Goal: Task Accomplishment & Management: Use online tool/utility

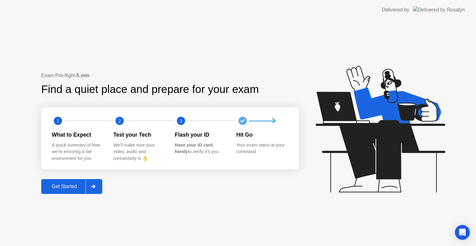
click at [98, 189] on div at bounding box center [93, 186] width 15 height 14
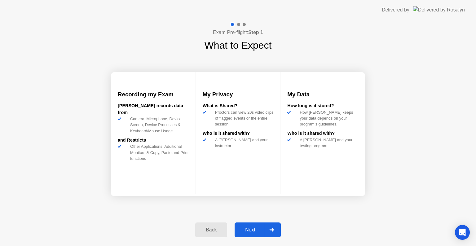
click at [276, 228] on div at bounding box center [271, 230] width 15 height 14
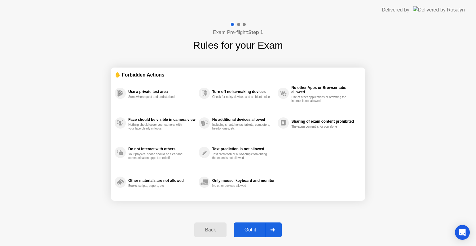
click at [270, 224] on div at bounding box center [272, 230] width 15 height 14
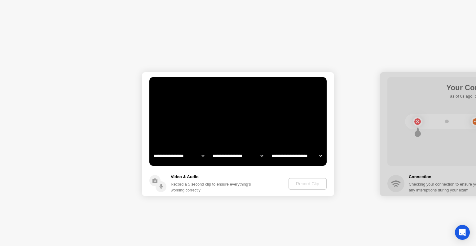
select select "**********"
select select "*******"
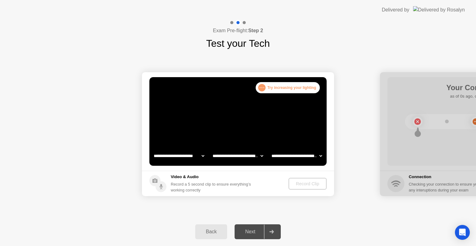
click at [306, 184] on div "Record Clip" at bounding box center [307, 183] width 33 height 5
click at [296, 84] on div ". . . Try increasing your lighting" at bounding box center [288, 87] width 64 height 11
click at [314, 230] on div "Back Next" at bounding box center [238, 232] width 476 height 29
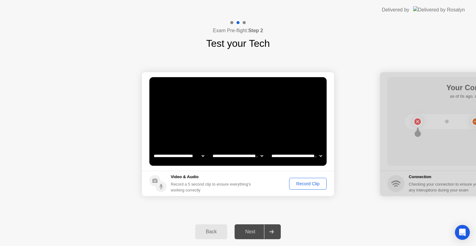
click at [302, 185] on div "Record Clip" at bounding box center [307, 183] width 33 height 5
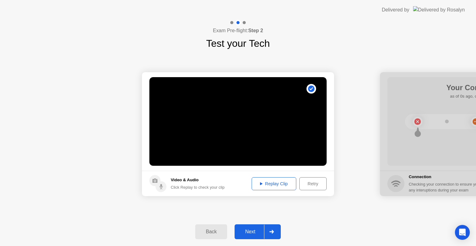
click at [276, 230] on div at bounding box center [271, 232] width 15 height 14
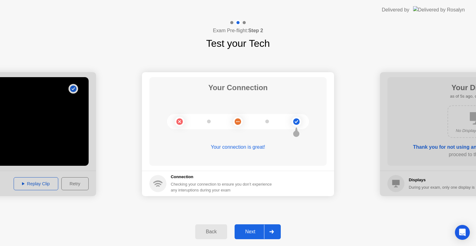
click at [276, 230] on div at bounding box center [271, 232] width 15 height 14
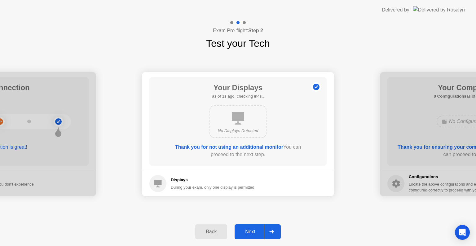
drag, startPoint x: 273, startPoint y: 229, endPoint x: 276, endPoint y: 227, distance: 4.2
click at [277, 227] on div at bounding box center [271, 232] width 15 height 14
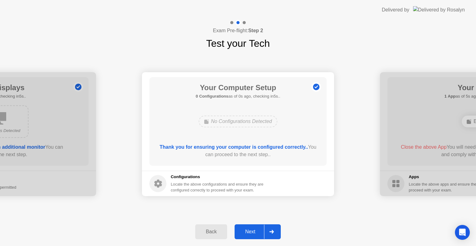
click at [274, 228] on div at bounding box center [271, 232] width 15 height 14
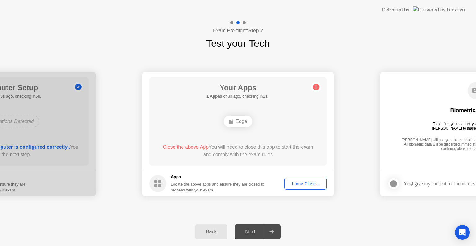
click at [316, 181] on div "Force Close..." at bounding box center [306, 183] width 38 height 5
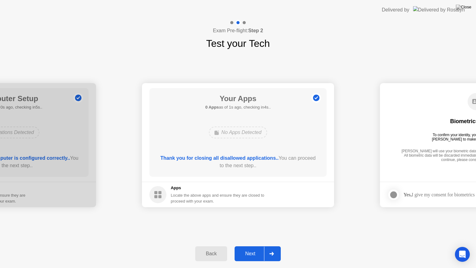
click at [271, 246] on icon at bounding box center [271, 254] width 5 height 4
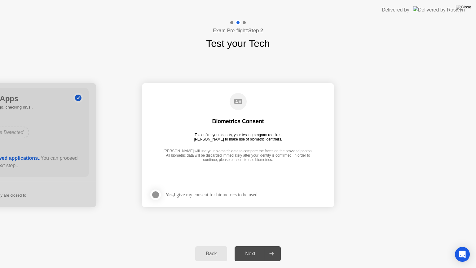
click at [271, 246] on icon at bounding box center [271, 254] width 5 height 4
click at [183, 194] on div "Yes, I give my consent for biometrics to be used" at bounding box center [211, 195] width 92 height 6
click at [159, 191] on div at bounding box center [155, 194] width 7 height 7
click at [267, 246] on div at bounding box center [271, 253] width 15 height 14
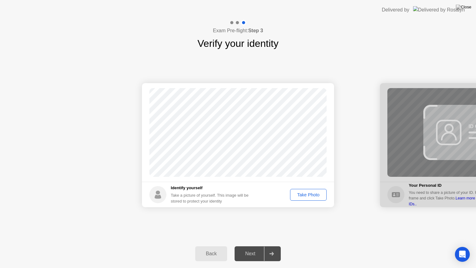
click at [311, 198] on button "Take Photo" at bounding box center [308, 195] width 37 height 12
click at [274, 246] on icon at bounding box center [271, 254] width 5 height 4
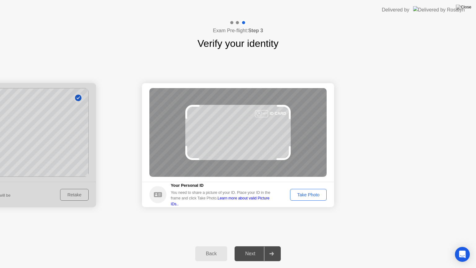
click at [309, 195] on div "Take Photo" at bounding box center [308, 194] width 32 height 5
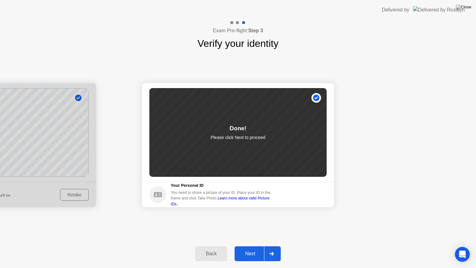
click at [271, 246] on div at bounding box center [271, 253] width 15 height 14
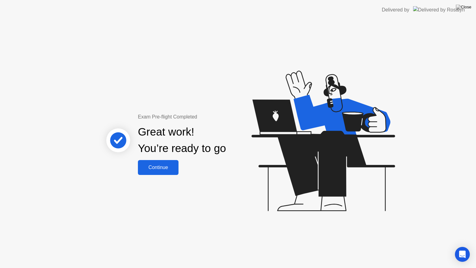
click at [160, 169] on div "Continue" at bounding box center [158, 168] width 37 height 6
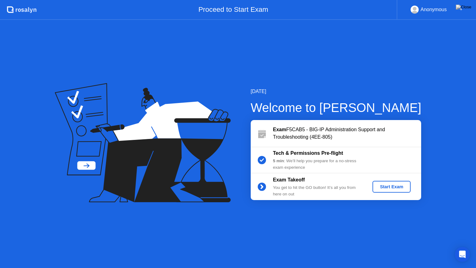
click at [401, 183] on button "Start Exam" at bounding box center [391, 187] width 38 height 12
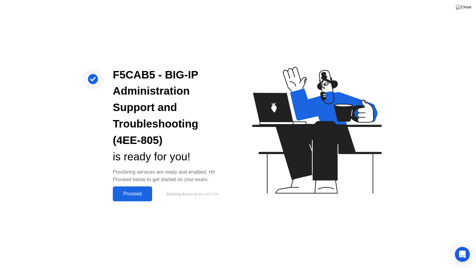
click at [132, 198] on button "Proceed" at bounding box center [132, 193] width 39 height 15
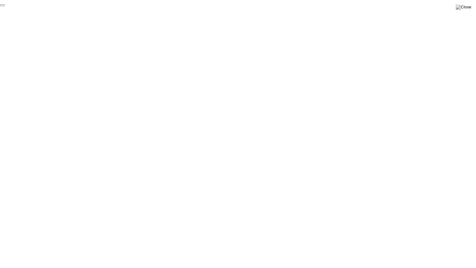
click div "End Proctoring Session"
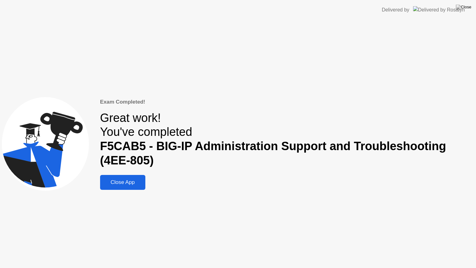
click at [142, 178] on button "Close App" at bounding box center [122, 182] width 45 height 15
